Goal: Check status: Check status

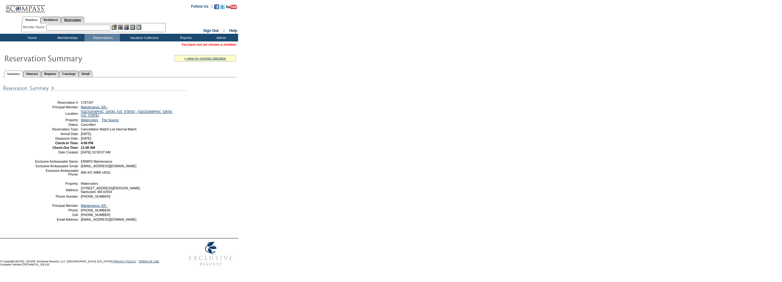
click at [82, 19] on link "Reservations" at bounding box center [72, 20] width 23 height 6
click at [52, 27] on input "text" at bounding box center [58, 28] width 27 height 6
paste input "1800786"
type input "1800786"
click input "Yes, Confirm" at bounding box center [0, 0] width 0 height 0
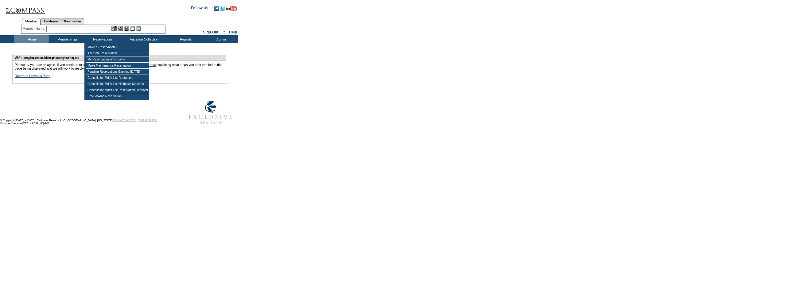
click at [77, 22] on link "Reservations" at bounding box center [72, 21] width 23 height 6
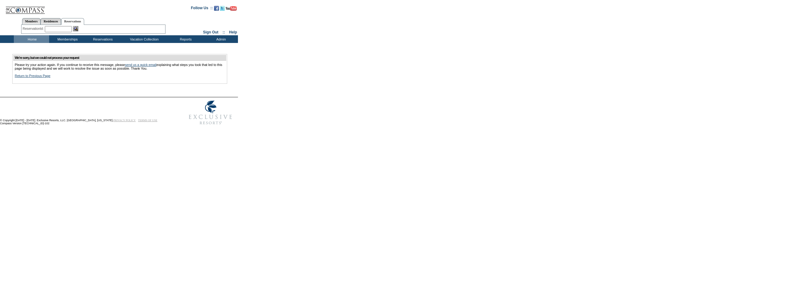
click at [59, 30] on input "text" at bounding box center [58, 29] width 27 height 6
paste input "1800786"
type input "1800786"
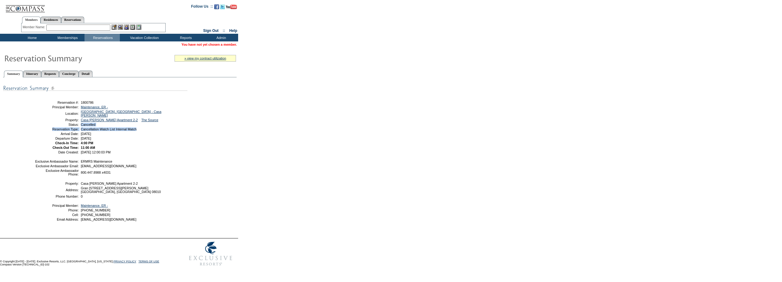
drag, startPoint x: 148, startPoint y: 127, endPoint x: 80, endPoint y: 125, distance: 67.9
click at [80, 125] on tbody "Reservation #: 1800786 Principal Member: Maintenance, ER - Location: [GEOGRAPHI…" at bounding box center [111, 127] width 152 height 54
click at [201, 132] on div "Reservation #: 1800786 Principal Member: Maintenance, ER - Location: [GEOGRAPHI…" at bounding box center [119, 157] width 233 height 153
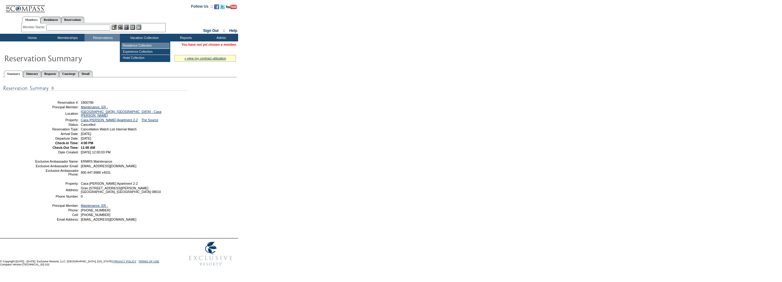
click at [137, 46] on td "Residence Collection" at bounding box center [145, 46] width 48 height 6
